Goal: Task Accomplishment & Management: Manage account settings

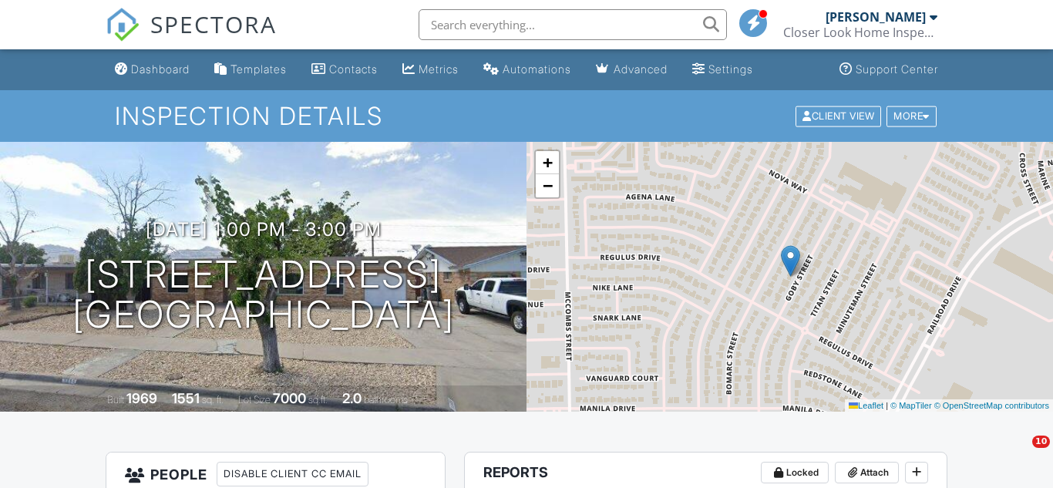
click at [909, 73] on div "Support Center" at bounding box center [896, 68] width 82 height 13
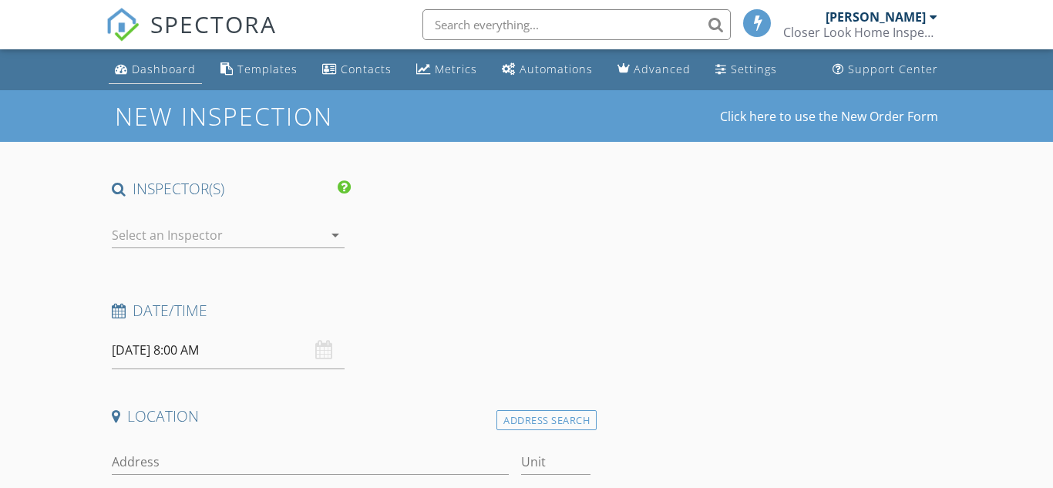
click at [177, 72] on div "Dashboard" at bounding box center [164, 69] width 64 height 15
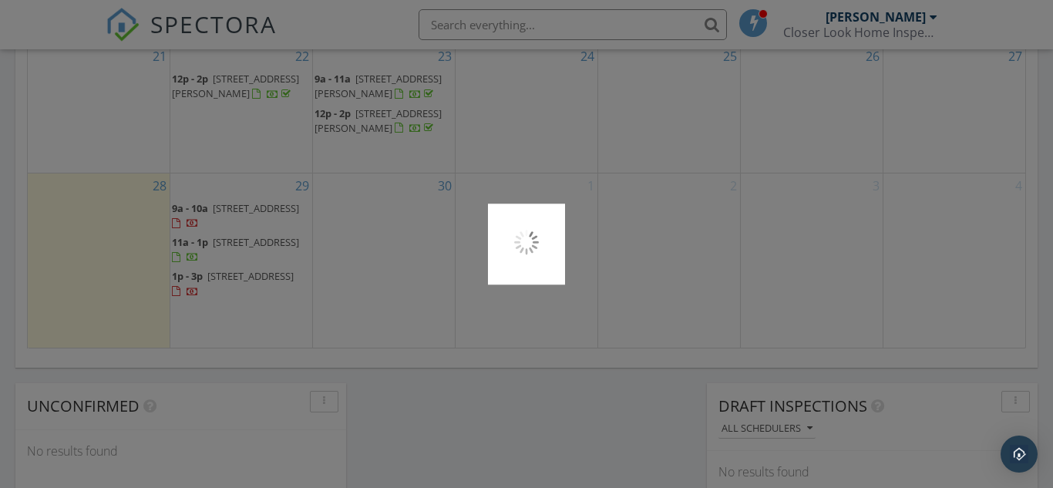
scroll to position [1141, 0]
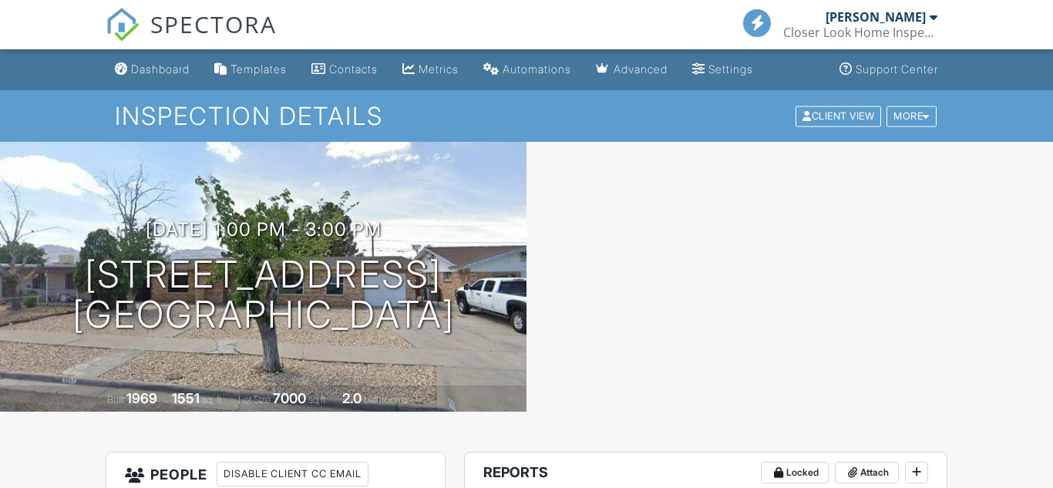
click at [919, 115] on div "More" at bounding box center [911, 116] width 50 height 21
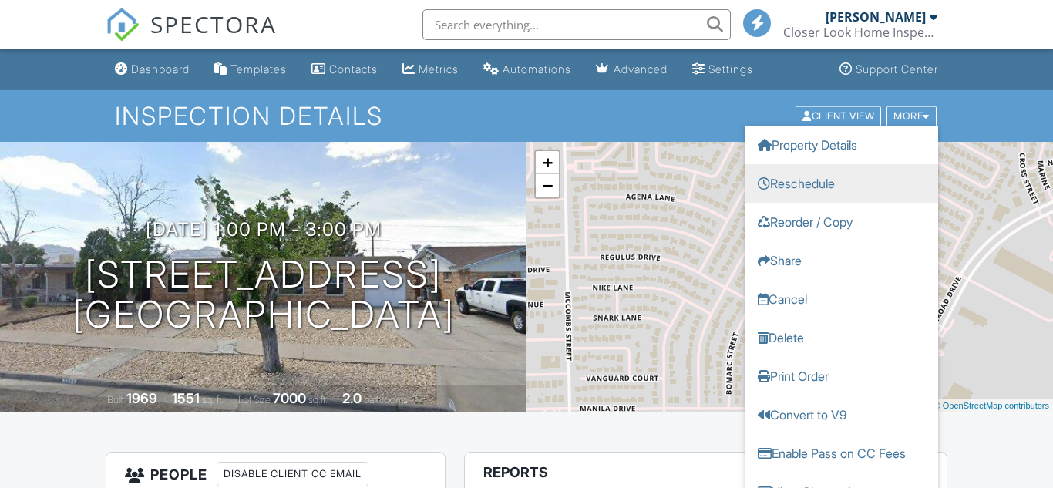
click at [818, 177] on link "Reschedule" at bounding box center [841, 182] width 193 height 39
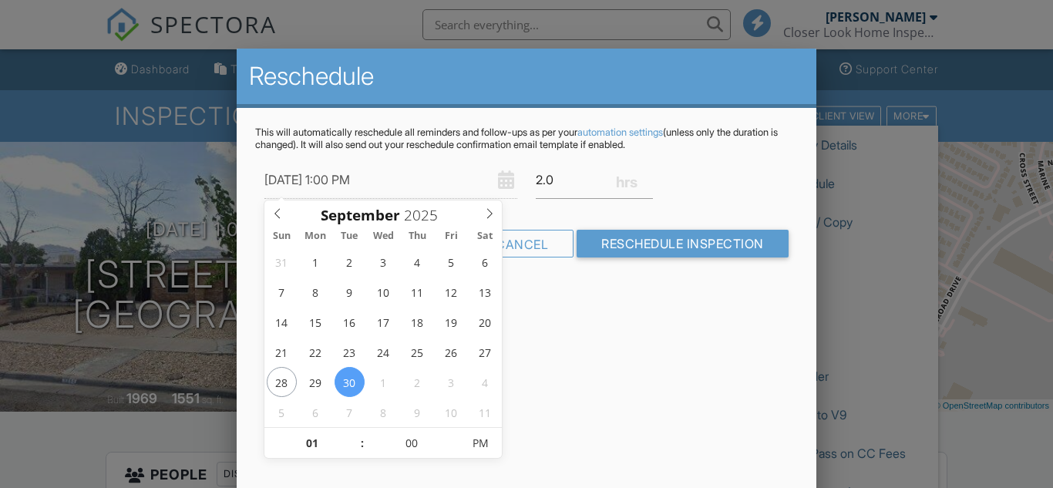
type input "[DATE] 1:00 PM"
click at [351, 452] on span at bounding box center [354, 450] width 11 height 15
type input "12"
type input "[DATE] 12:00 PM"
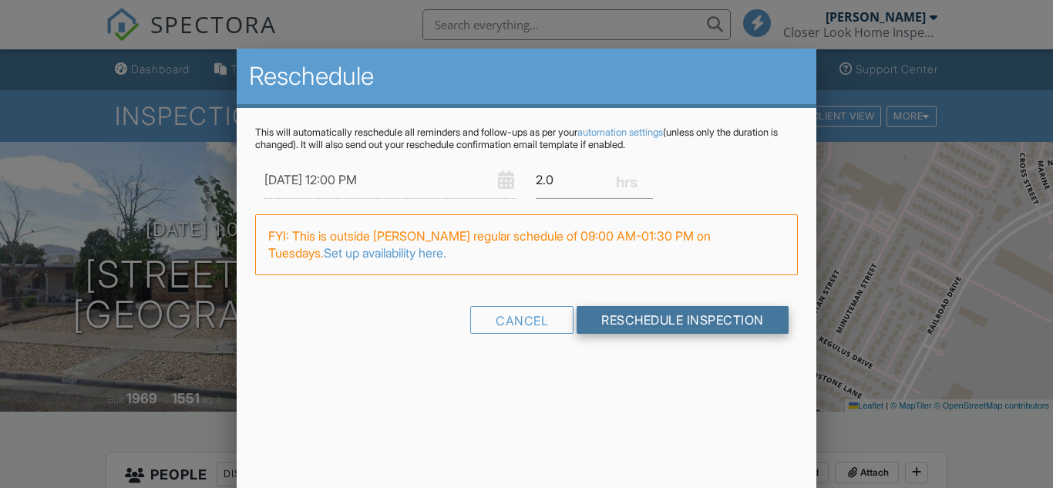
click at [700, 311] on input "Reschedule Inspection" at bounding box center [682, 320] width 212 height 28
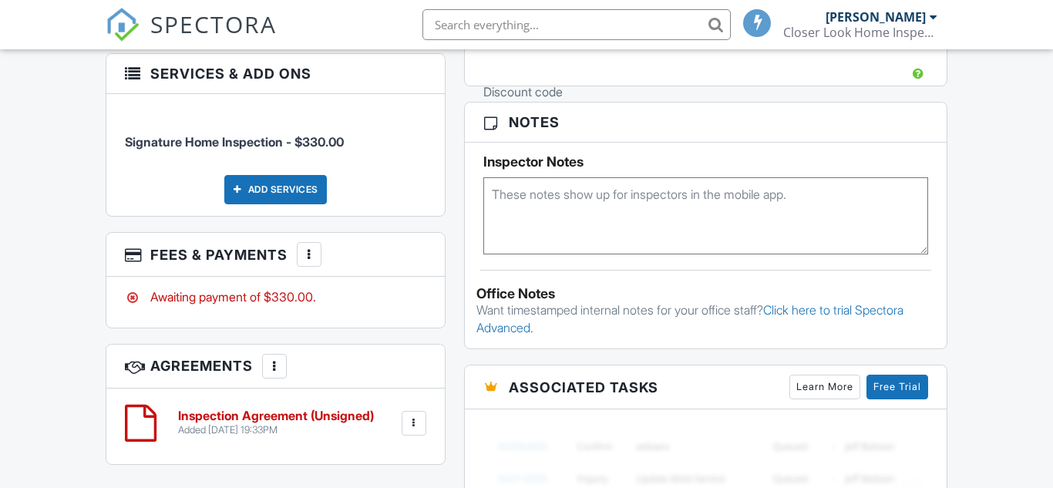
scroll to position [959, 0]
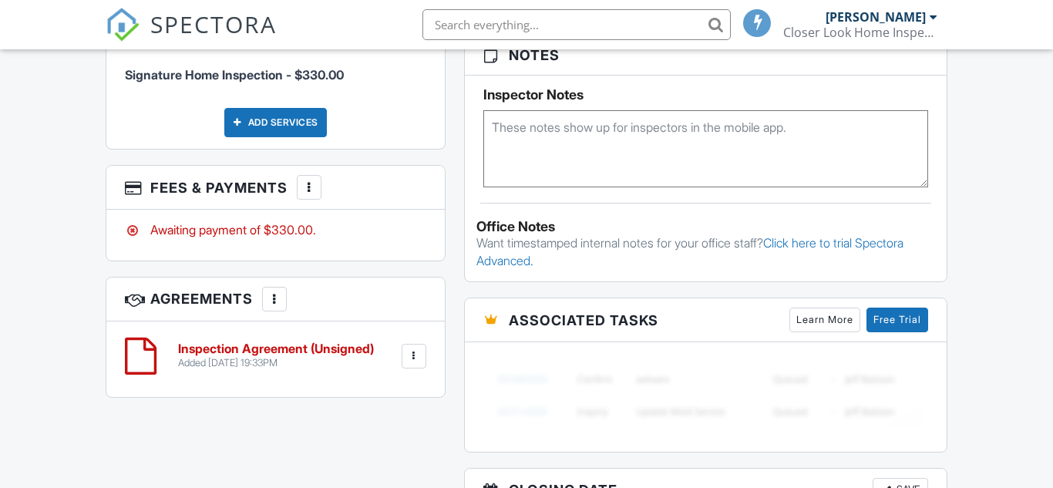
click at [307, 180] on div at bounding box center [308, 187] width 15 height 15
click at [314, 180] on div at bounding box center [308, 187] width 15 height 15
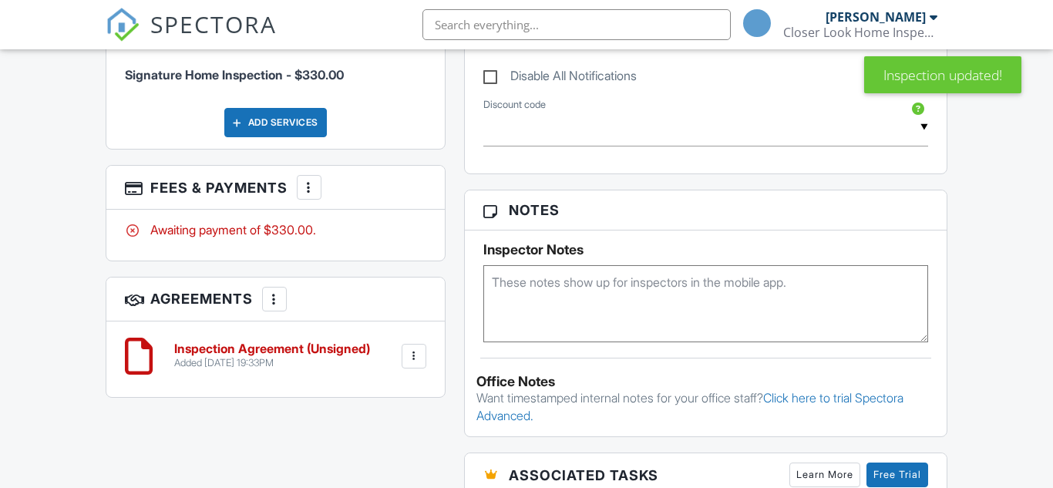
scroll to position [1062, 0]
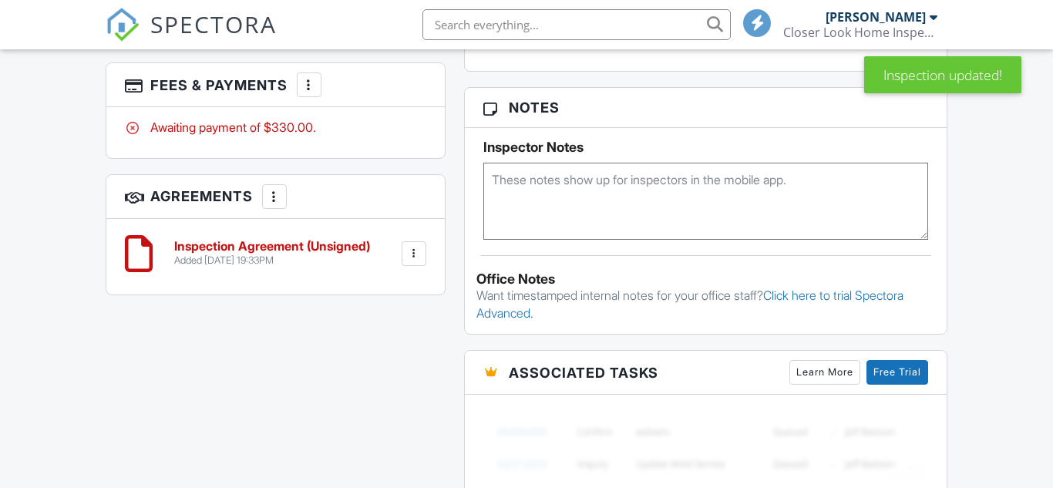
click at [311, 79] on div at bounding box center [308, 84] width 15 height 15
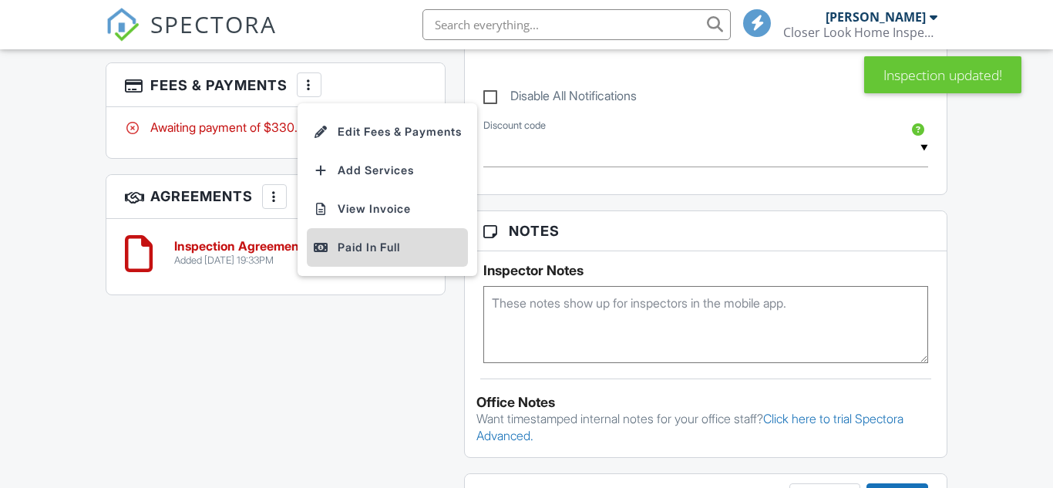
scroll to position [1185, 0]
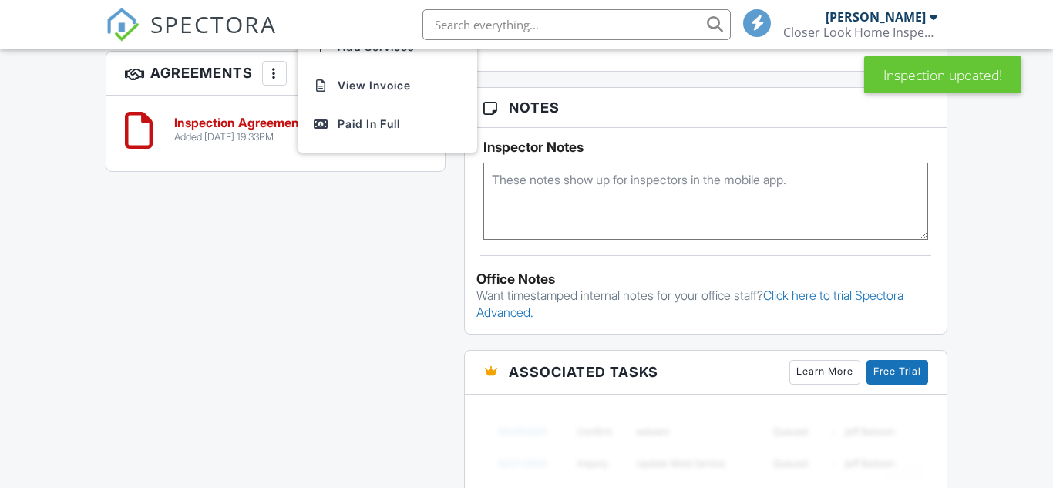
click at [420, 28] on li "Edit Fees & Payments" at bounding box center [387, 8] width 161 height 39
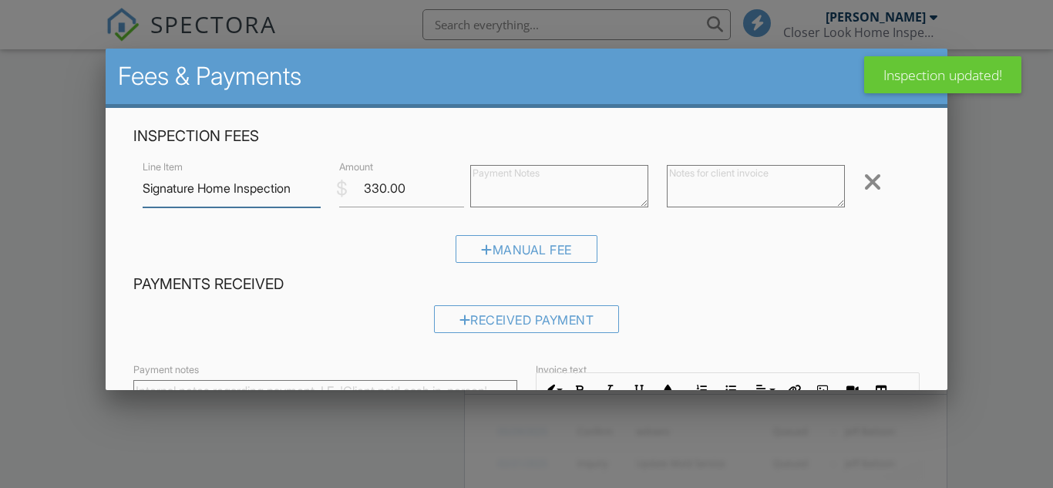
scroll to position [1118, 0]
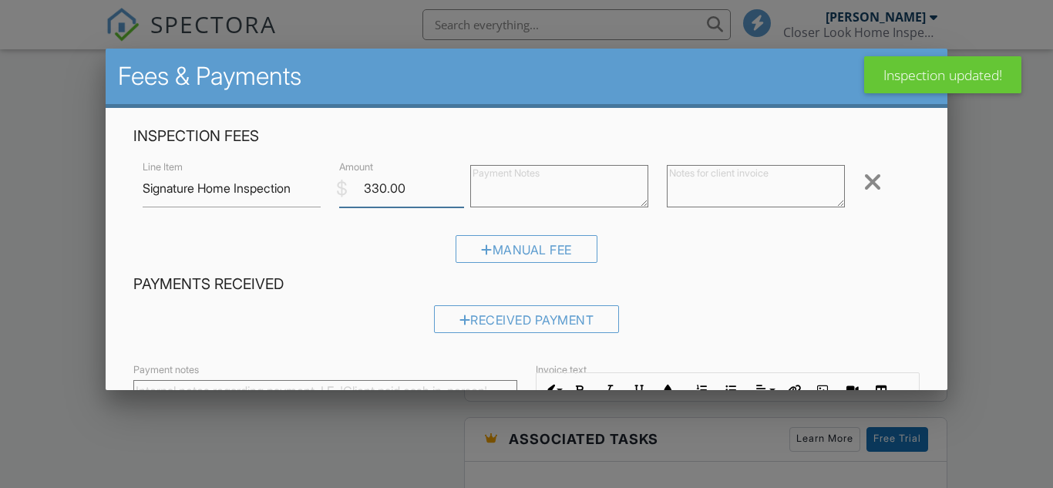
click at [376, 184] on input "330.00" at bounding box center [401, 189] width 125 height 38
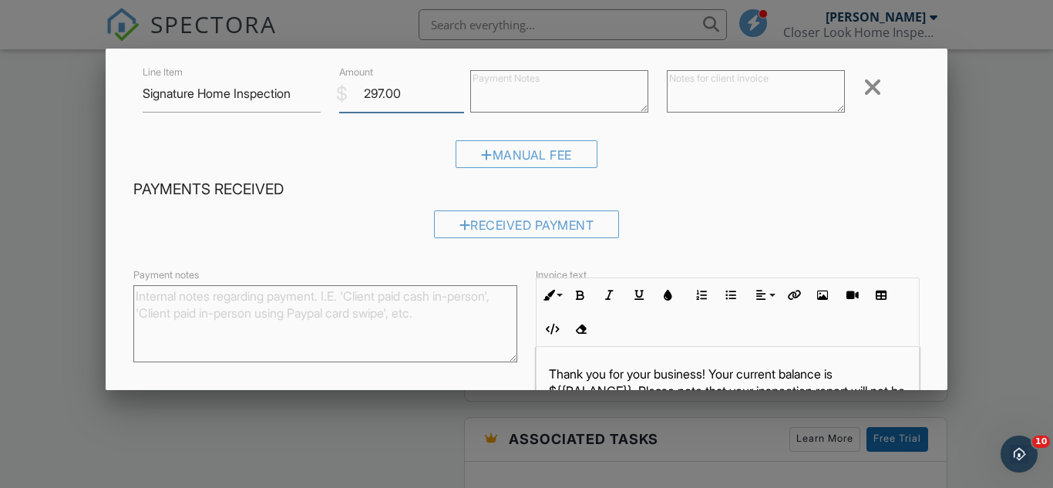
scroll to position [240, 0]
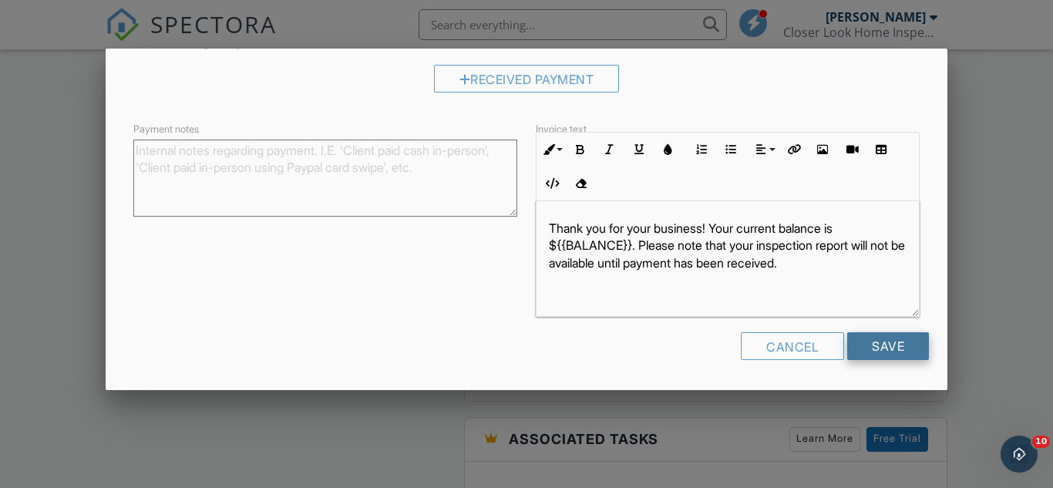
type input "297.00"
click at [906, 348] on input "Save" at bounding box center [888, 346] width 82 height 28
